Goal: Task Accomplishment & Management: Complete application form

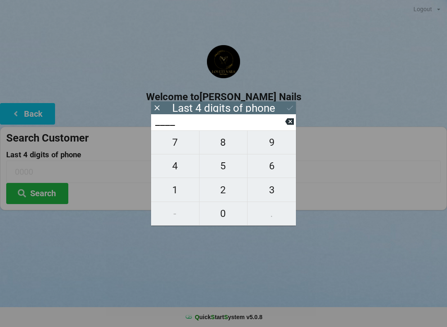
click at [172, 169] on span "4" at bounding box center [175, 165] width 48 height 17
type input "4___"
click at [231, 189] on span "2" at bounding box center [224, 189] width 48 height 17
type input "42__"
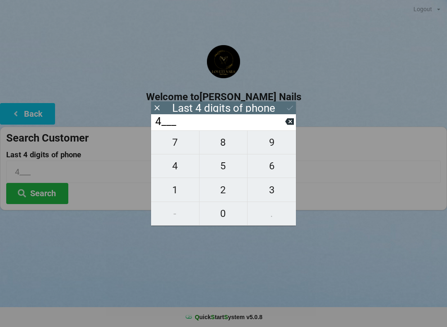
type input "42__"
click at [229, 145] on span "8" at bounding box center [224, 142] width 48 height 17
type input "428_"
click at [287, 197] on span "3" at bounding box center [272, 189] width 48 height 17
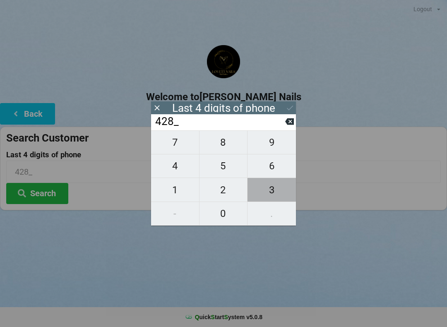
type input "4283"
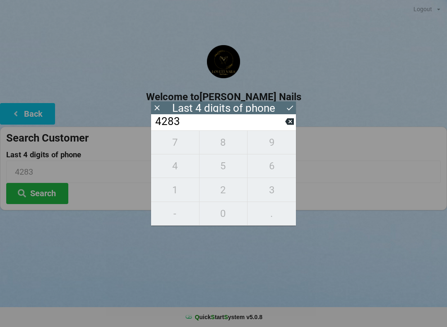
click at [290, 104] on icon at bounding box center [290, 108] width 9 height 9
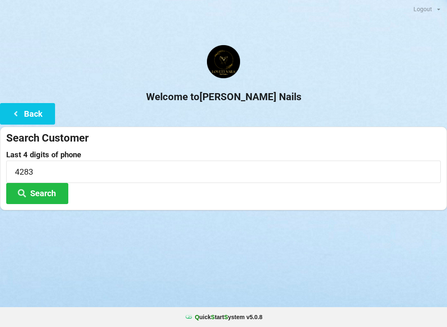
click at [49, 198] on button "Search" at bounding box center [37, 193] width 62 height 21
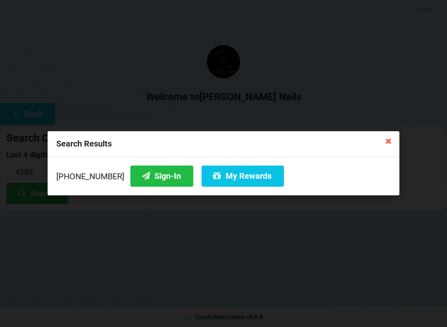
click at [213, 178] on icon at bounding box center [218, 175] width 10 height 7
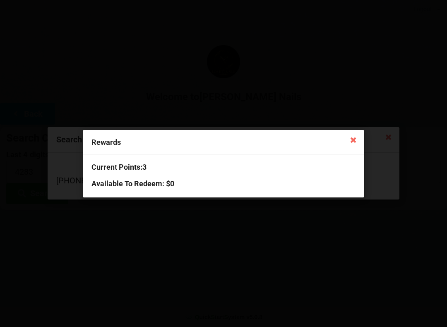
click at [348, 139] on icon at bounding box center [353, 139] width 13 height 13
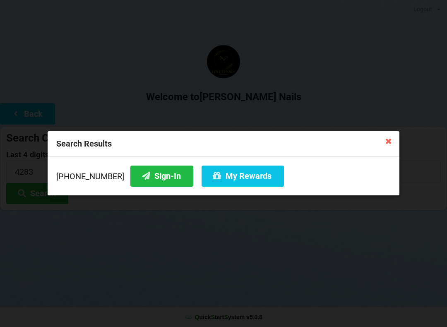
click at [139, 183] on button "Sign-In" at bounding box center [162, 176] width 63 height 21
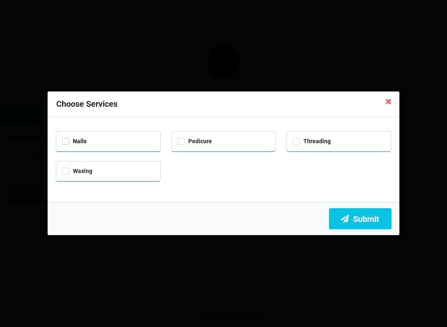
click at [67, 140] on label "Nails" at bounding box center [74, 141] width 24 height 7
checkbox input "true"
click at [183, 143] on label "Pedicure" at bounding box center [195, 141] width 34 height 7
checkbox input "true"
click at [367, 228] on button "Submit" at bounding box center [360, 218] width 63 height 21
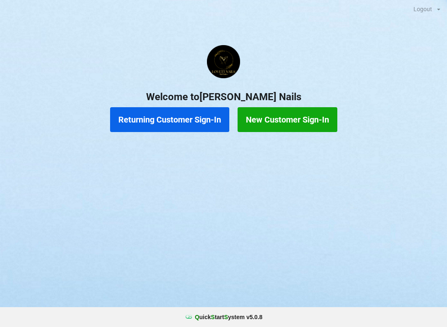
click at [190, 113] on button "Returning Customer Sign-In" at bounding box center [169, 119] width 119 height 25
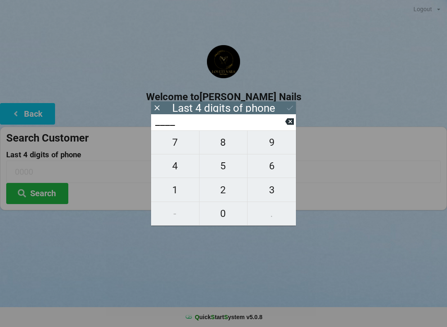
click at [222, 148] on span "8" at bounding box center [224, 142] width 48 height 17
type input "8___"
click at [265, 190] on span "3" at bounding box center [272, 189] width 48 height 17
type input "83__"
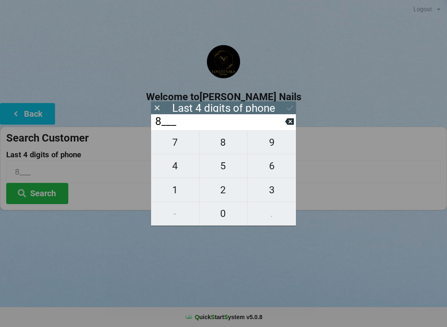
type input "83__"
click at [213, 191] on span "2" at bounding box center [224, 189] width 48 height 17
type input "832_"
click at [269, 148] on span "9" at bounding box center [272, 142] width 48 height 17
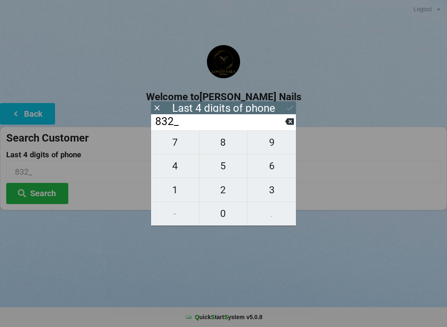
type input "8329"
click at [267, 145] on div "7 8 9 4 5 6 1 2 3 - 0 ." at bounding box center [223, 178] width 145 height 95
click at [284, 125] on input "8329" at bounding box center [220, 121] width 131 height 13
click at [282, 122] on input "8329" at bounding box center [220, 121] width 131 height 13
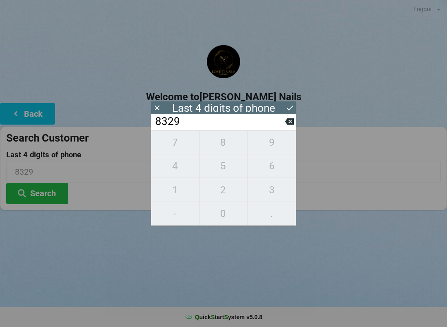
click at [288, 121] on icon at bounding box center [289, 121] width 9 height 9
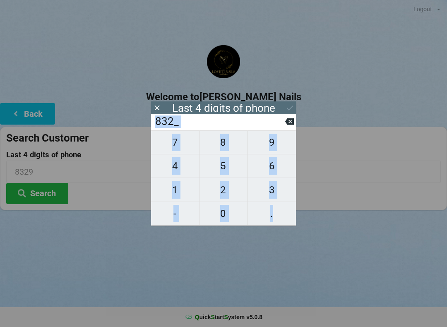
click at [285, 125] on input "832_" at bounding box center [220, 121] width 131 height 13
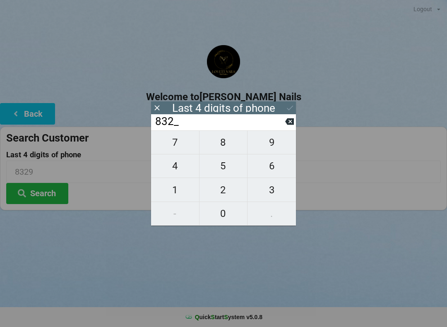
click at [283, 126] on input "832_" at bounding box center [220, 121] width 131 height 13
click at [285, 126] on icon at bounding box center [289, 121] width 9 height 9
click at [290, 121] on icon at bounding box center [289, 121] width 9 height 7
click at [286, 121] on icon at bounding box center [289, 121] width 9 height 9
click at [271, 145] on span "9" at bounding box center [272, 142] width 48 height 17
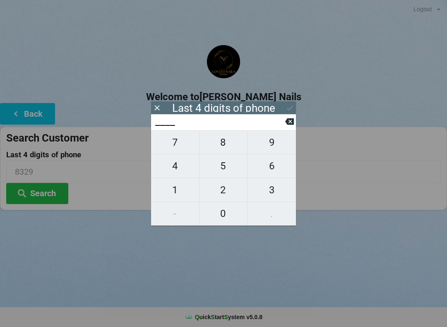
type input "9___"
click at [269, 173] on span "6" at bounding box center [272, 165] width 48 height 17
type input "96__"
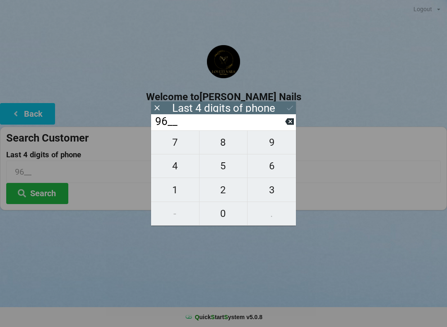
click at [179, 196] on span "1" at bounding box center [175, 189] width 48 height 17
type input "961_"
click at [178, 199] on span "1" at bounding box center [175, 189] width 48 height 17
type input "9611"
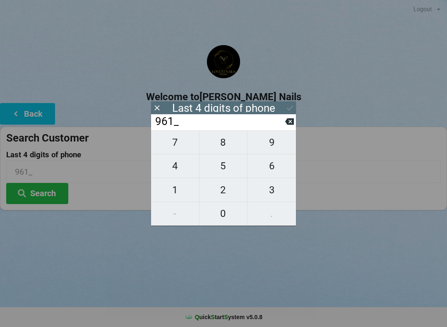
type input "9611"
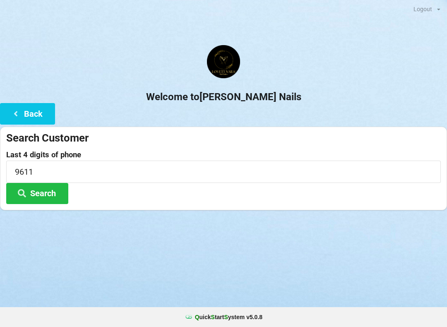
click at [135, 195] on div "Last 4 digits of phone 9611 Search" at bounding box center [223, 177] width 435 height 53
click at [51, 192] on button "Search" at bounding box center [37, 193] width 62 height 21
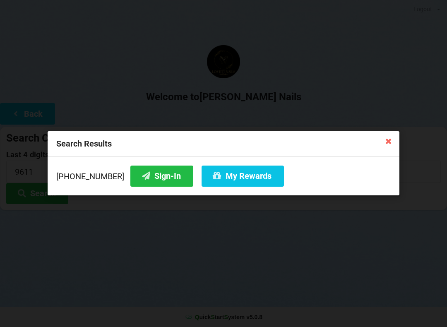
click at [237, 179] on button "My Rewards" at bounding box center [243, 176] width 82 height 21
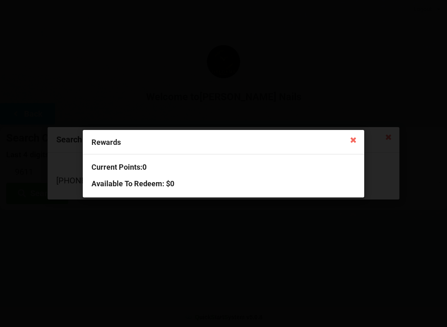
click at [353, 141] on icon at bounding box center [353, 139] width 13 height 13
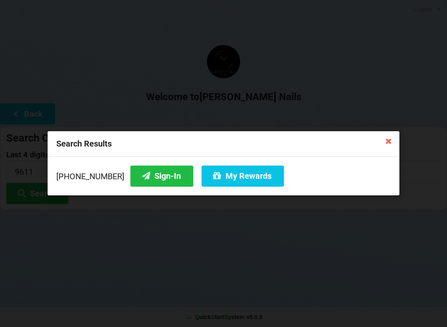
click at [147, 180] on button "Sign-In" at bounding box center [162, 176] width 63 height 21
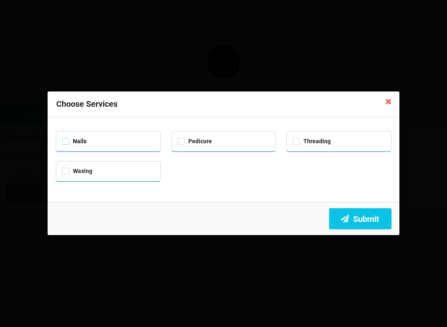
click at [63, 142] on label "Nails" at bounding box center [74, 141] width 24 height 7
checkbox input "true"
click at [355, 218] on button "Submit" at bounding box center [360, 218] width 63 height 21
